Goal: Ask a question

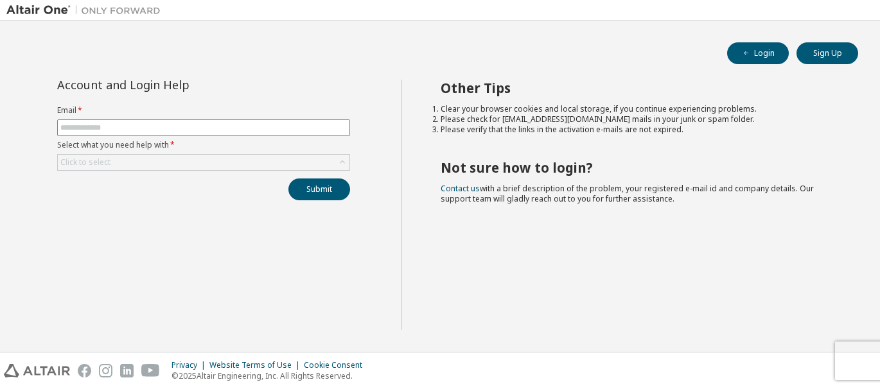
click at [181, 123] on input "text" at bounding box center [203, 128] width 286 height 10
type input "**********"
click at [97, 160] on div "Click to select" at bounding box center [85, 162] width 50 height 10
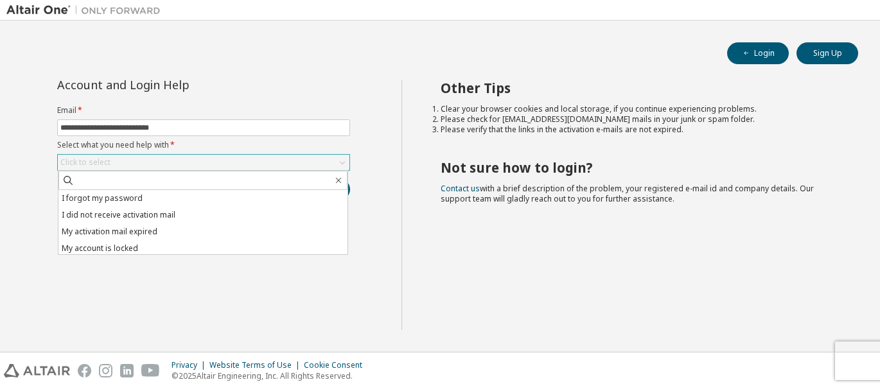
click at [334, 184] on icon "button" at bounding box center [338, 180] width 10 height 10
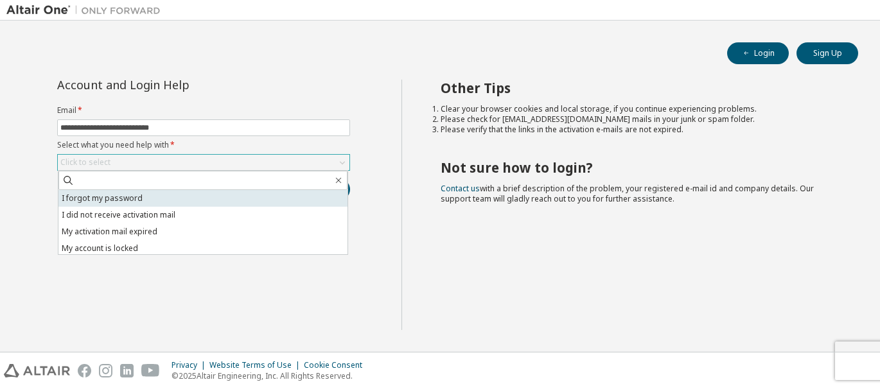
click at [184, 193] on li "I forgot my password" at bounding box center [202, 198] width 289 height 17
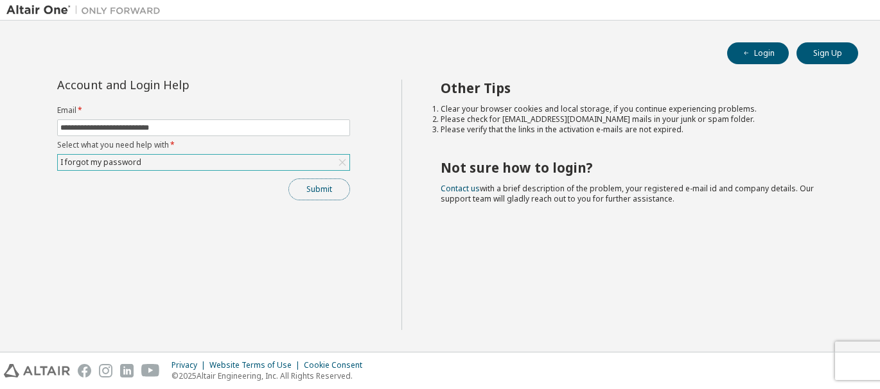
click at [302, 189] on button "Submit" at bounding box center [319, 189] width 62 height 22
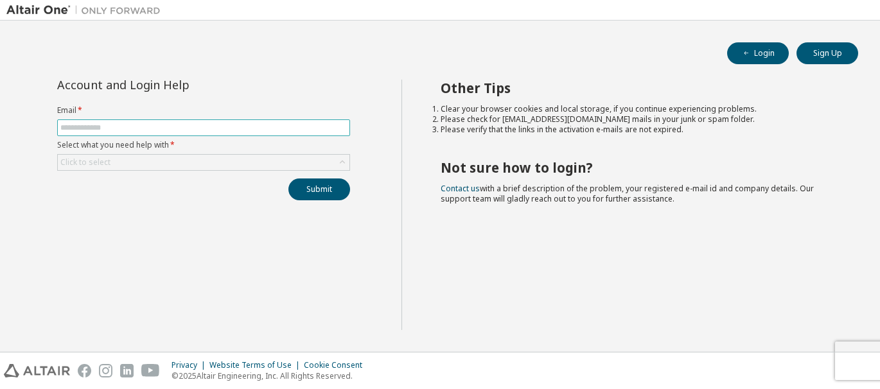
click at [190, 122] on span at bounding box center [203, 127] width 293 height 17
click at [179, 128] on input "text" at bounding box center [203, 128] width 286 height 10
type input "**********"
click at [158, 157] on div "Click to select" at bounding box center [203, 162] width 291 height 15
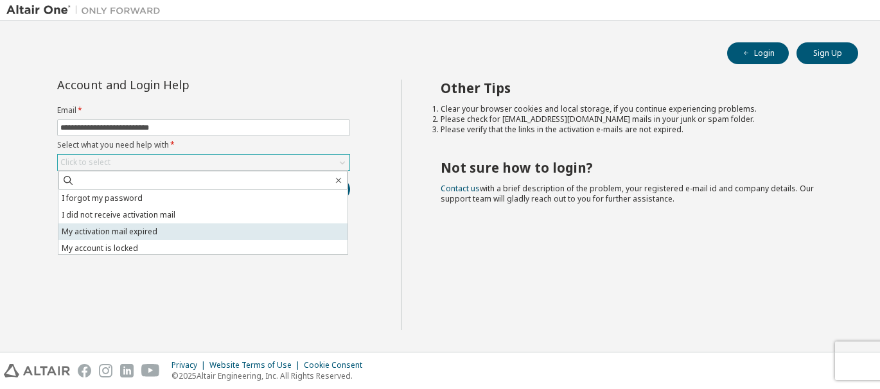
scroll to position [36, 0]
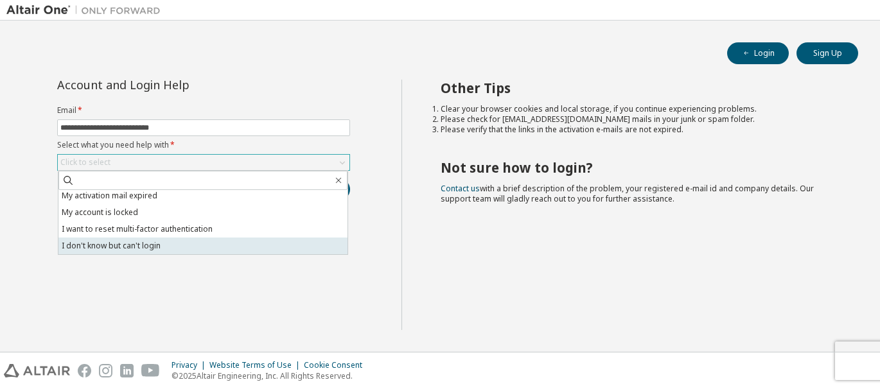
click at [146, 241] on li "I don't know but can't login" at bounding box center [202, 246] width 289 height 17
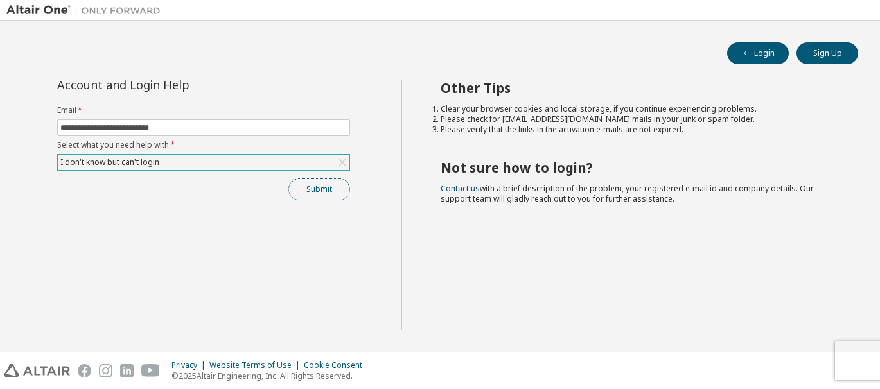
click at [326, 180] on button "Submit" at bounding box center [319, 189] width 62 height 22
click at [322, 192] on button "Submit" at bounding box center [319, 189] width 62 height 22
